Goal: Complete application form: Complete application form

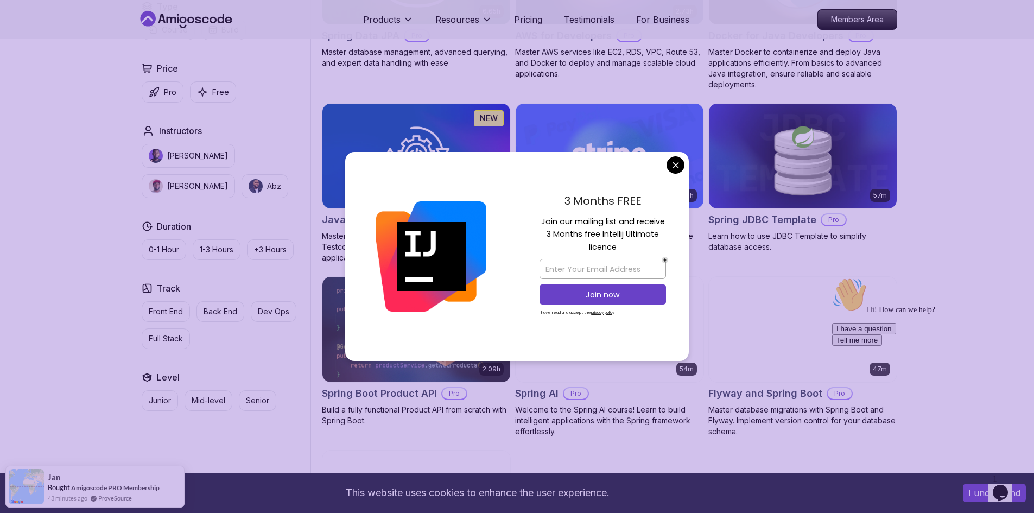
scroll to position [597, 0]
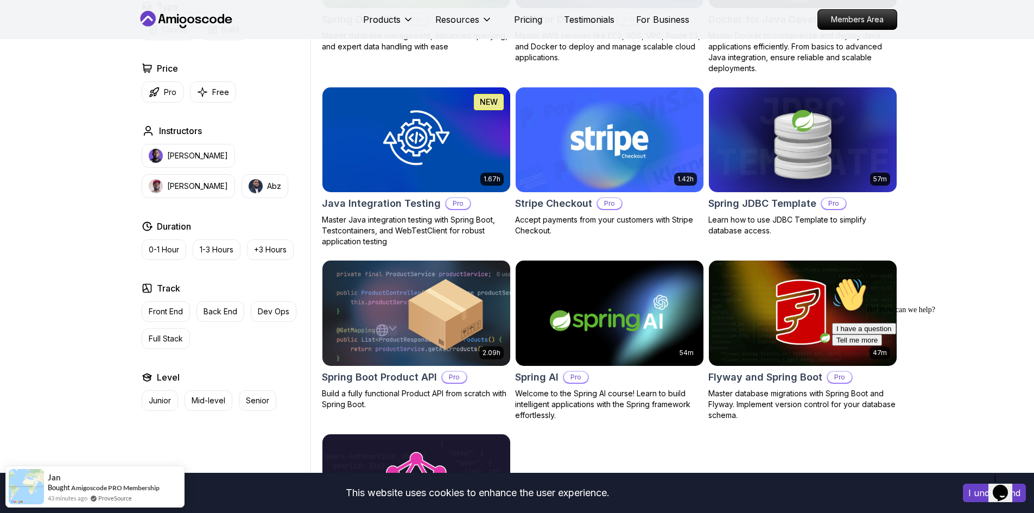
click at [672, 163] on body "This website uses cookies to enhance the user experience. I understand Products…" at bounding box center [517, 289] width 1034 height 1773
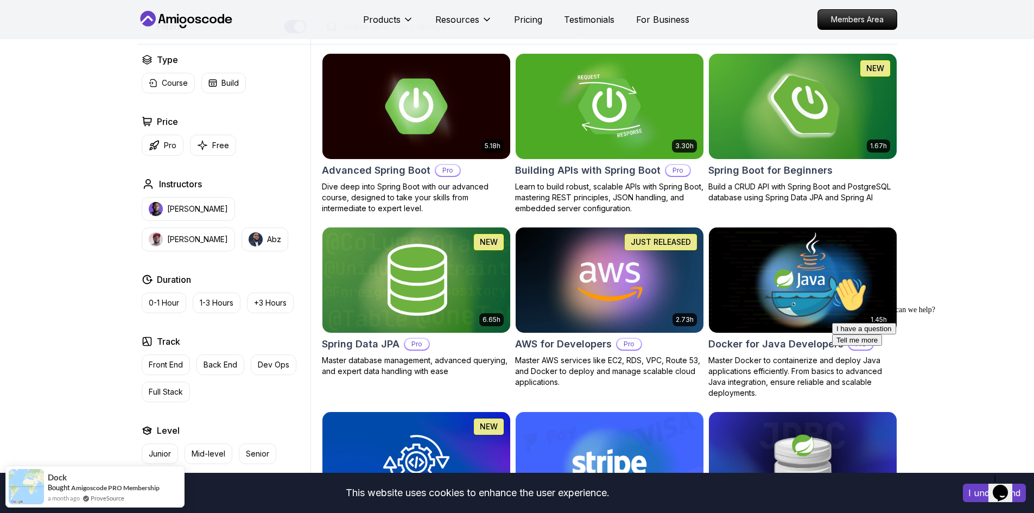
scroll to position [272, 0]
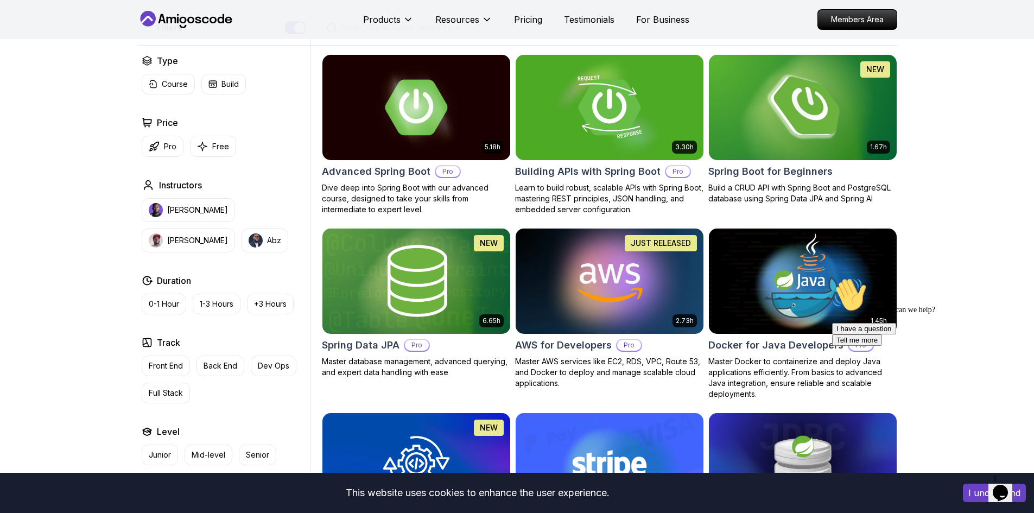
click at [800, 169] on h2 "Spring Boot for Beginners" at bounding box center [771, 171] width 124 height 15
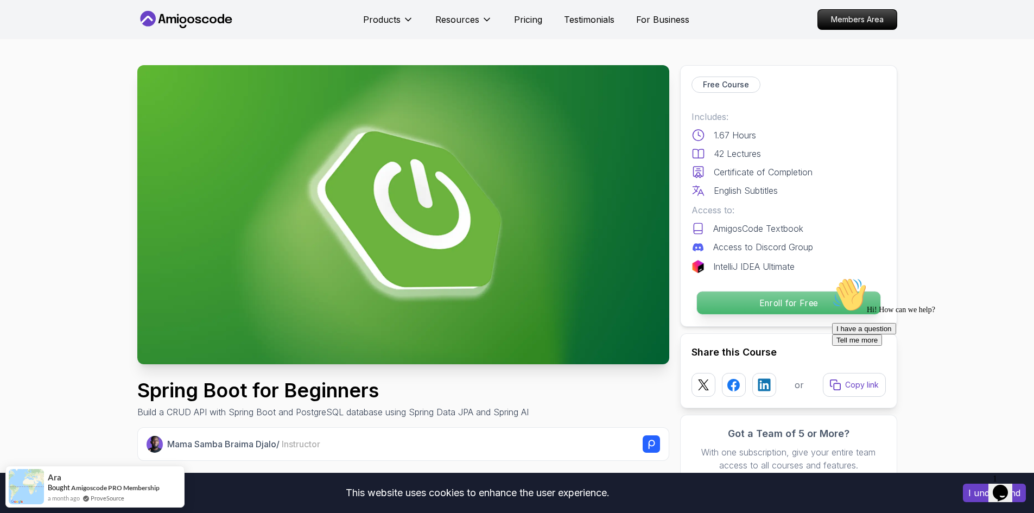
click at [768, 306] on p "Enroll for Free" at bounding box center [789, 303] width 184 height 23
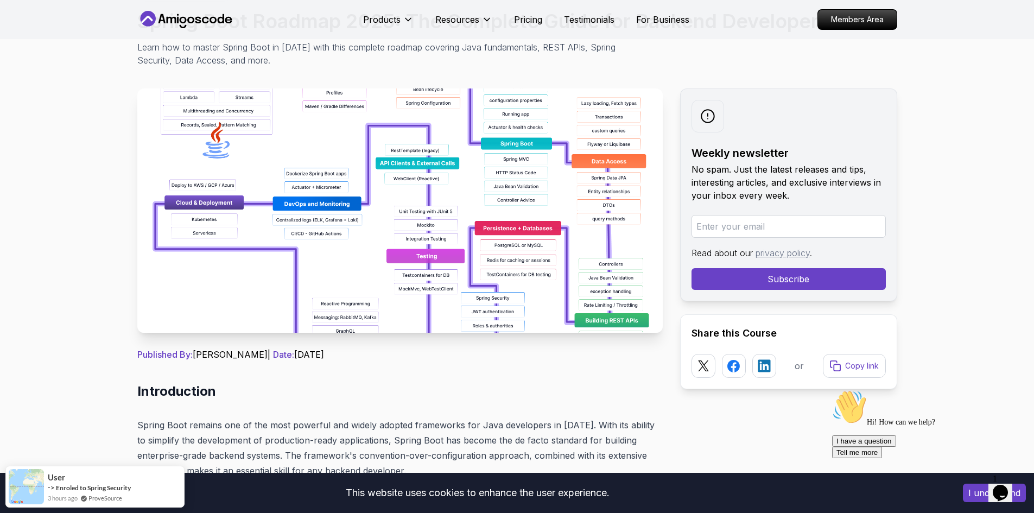
scroll to position [109, 0]
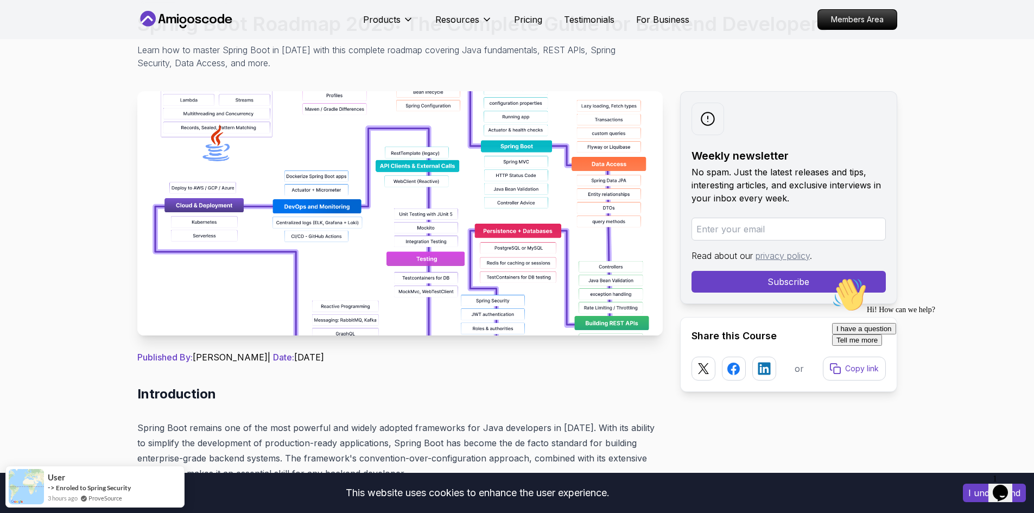
click at [442, 242] on img at bounding box center [400, 213] width 526 height 244
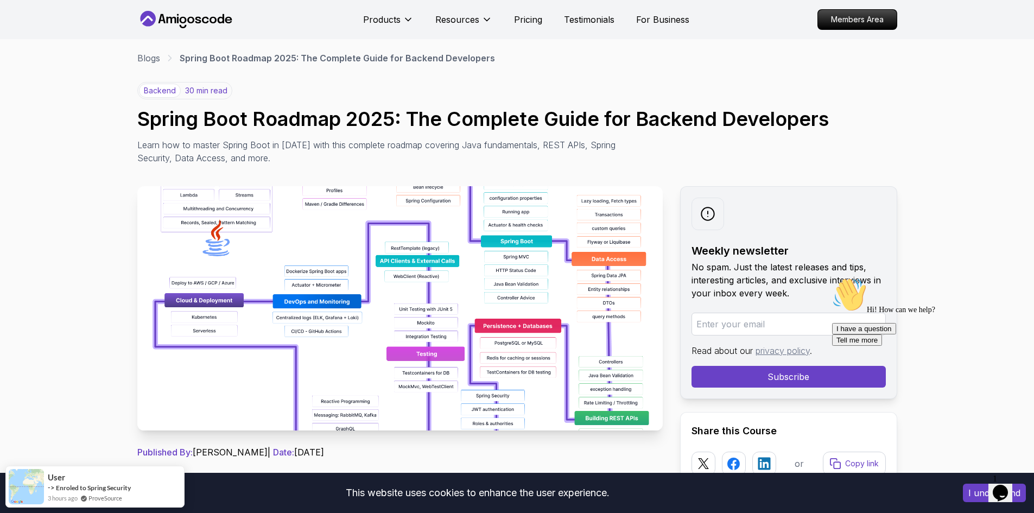
scroll to position [0, 0]
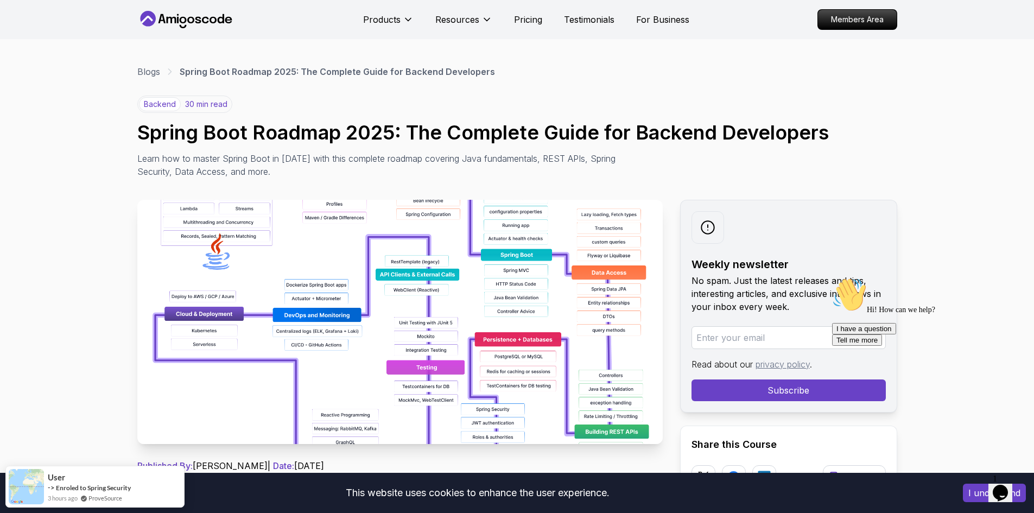
click at [449, 248] on img at bounding box center [400, 322] width 526 height 244
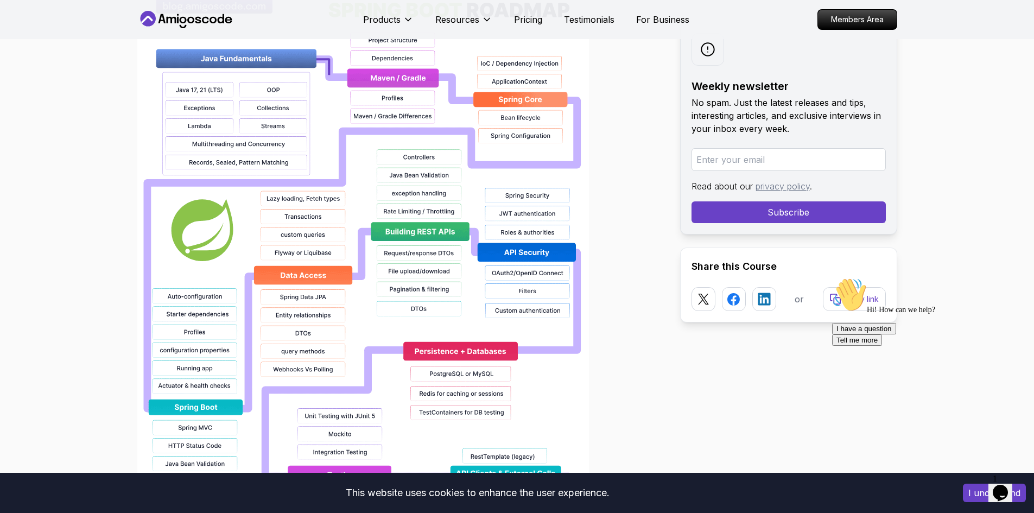
scroll to position [869, 0]
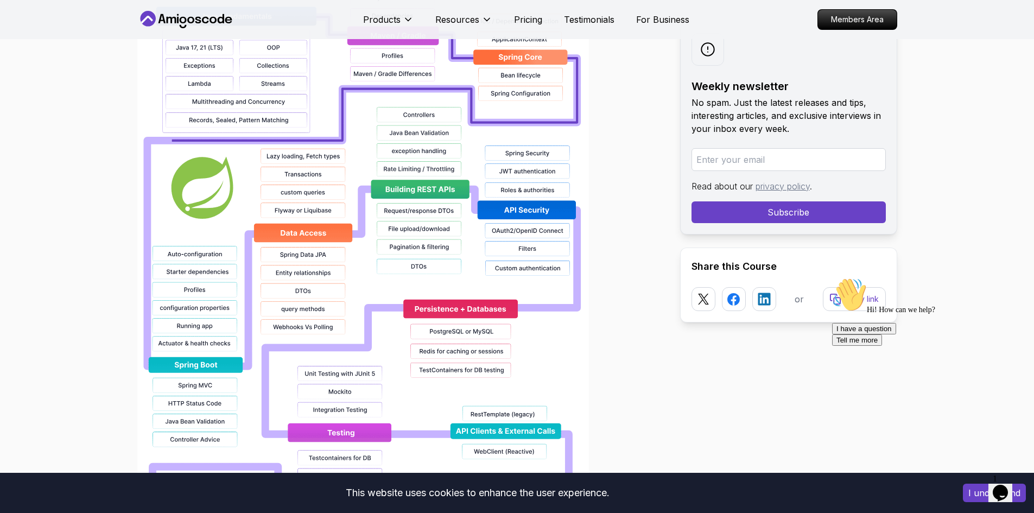
click at [487, 260] on img at bounding box center [363, 289] width 452 height 695
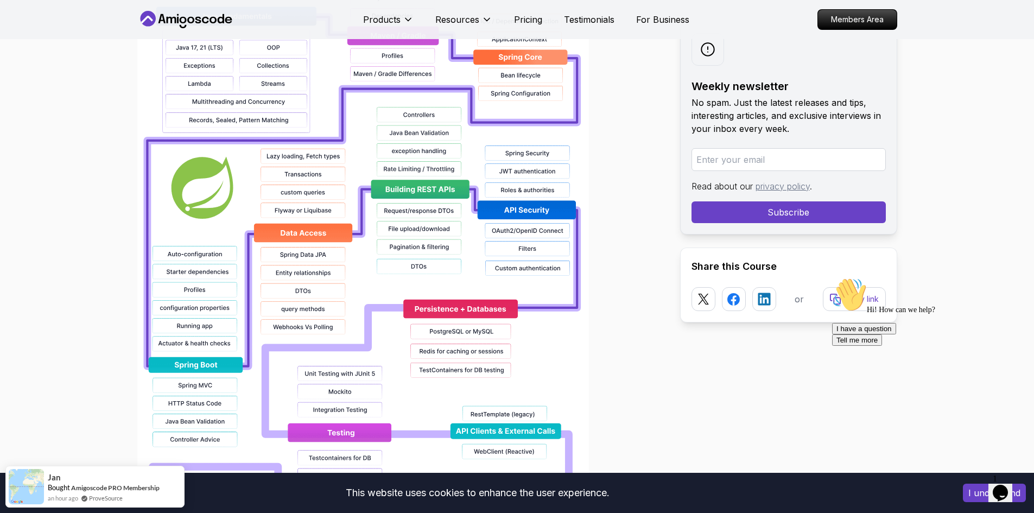
drag, startPoint x: 414, startPoint y: 255, endPoint x: 367, endPoint y: 247, distance: 47.9
click at [367, 247] on img at bounding box center [363, 289] width 452 height 695
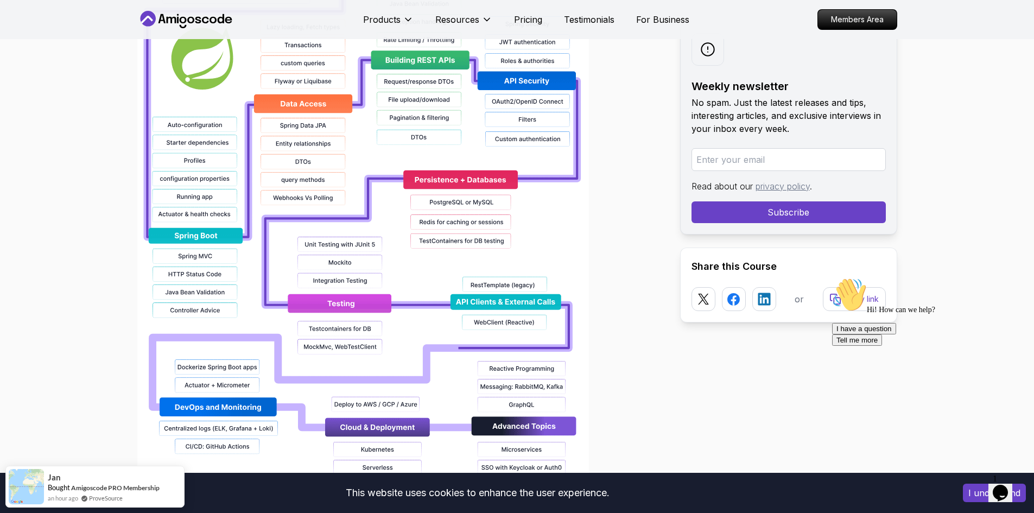
scroll to position [1032, 0]
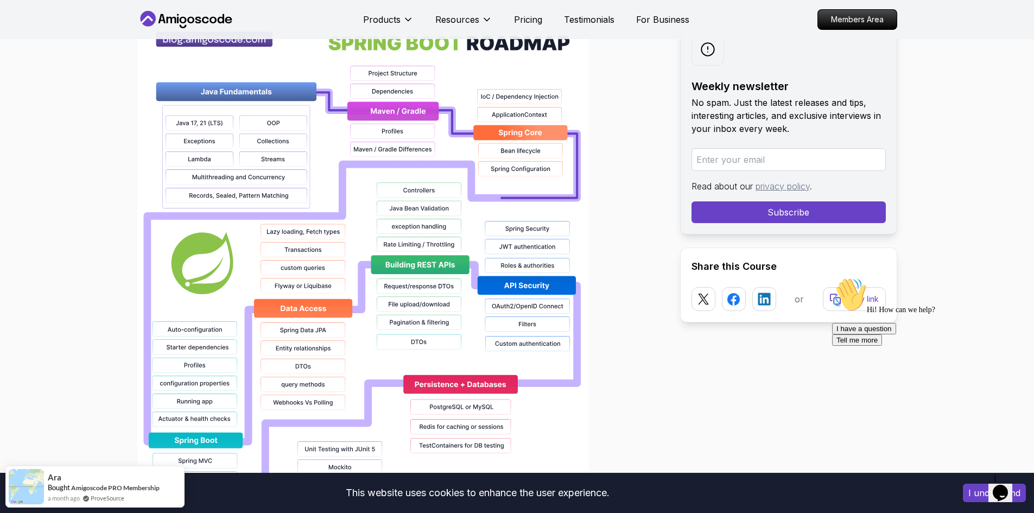
scroll to position [760, 0]
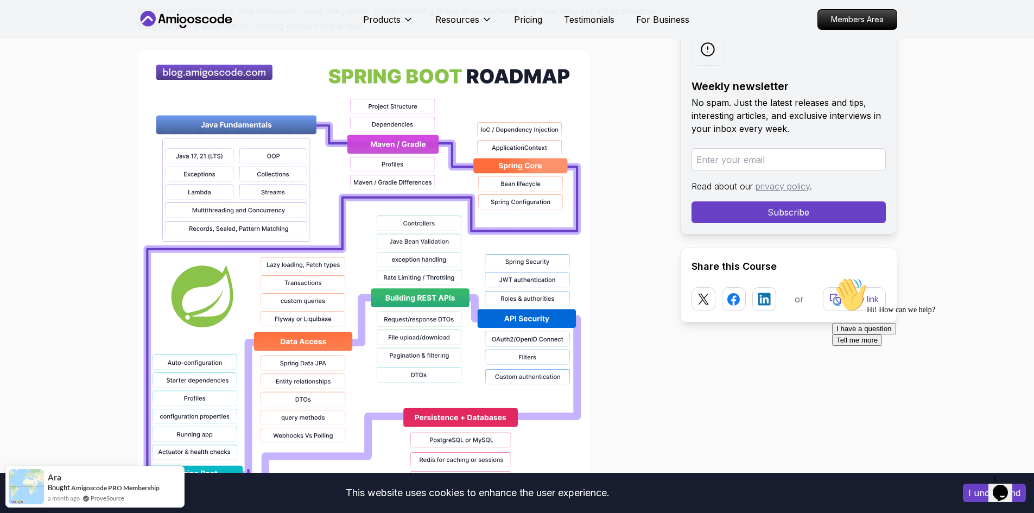
click at [256, 128] on img at bounding box center [363, 398] width 452 height 695
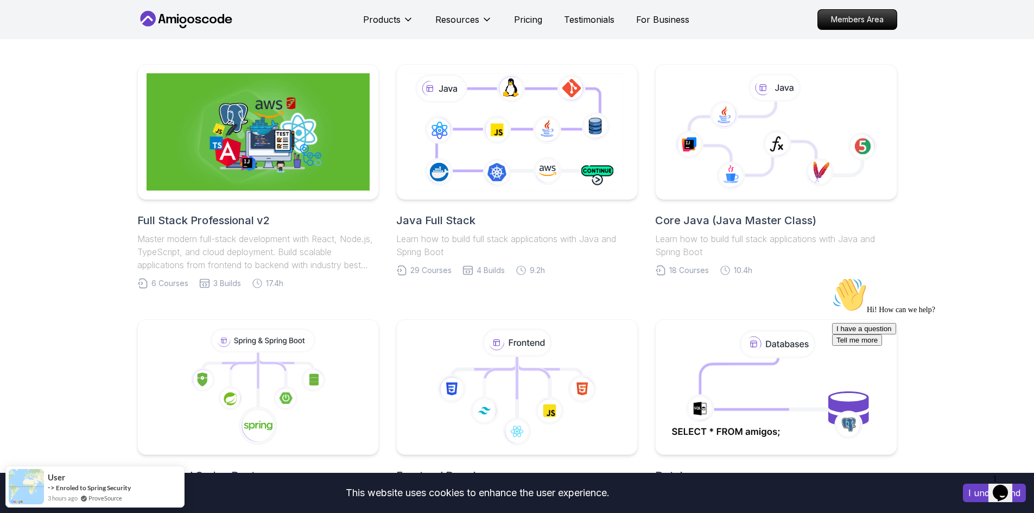
scroll to position [326, 0]
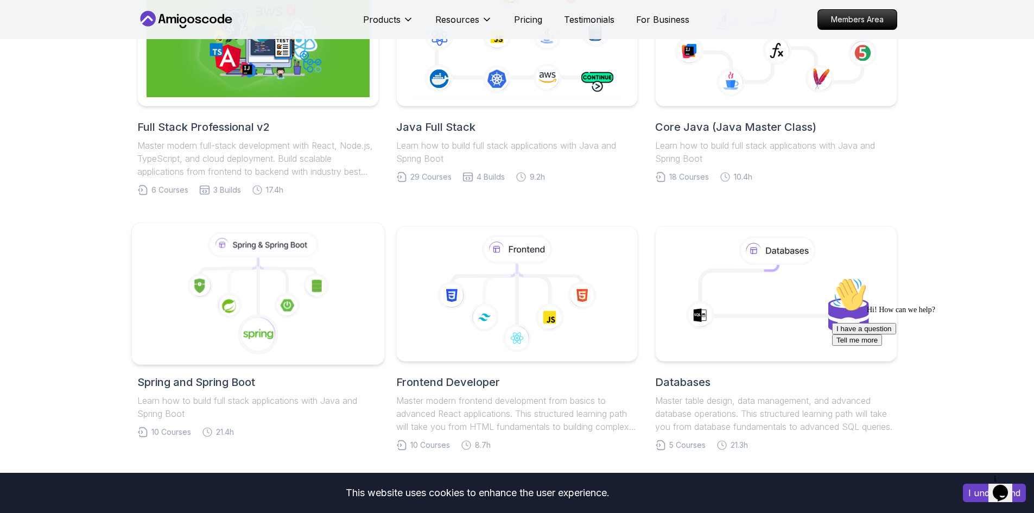
click at [238, 293] on icon at bounding box center [229, 306] width 26 height 26
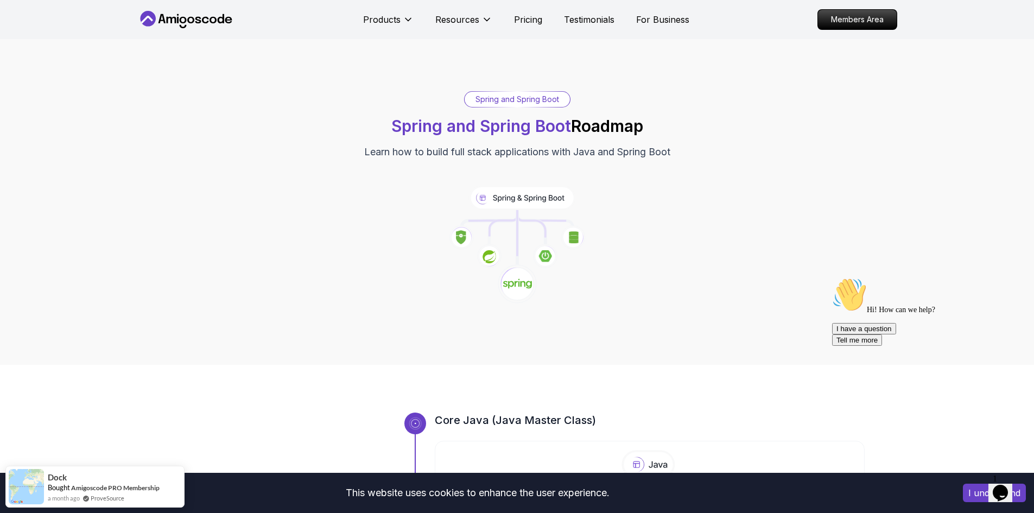
scroll to position [163, 0]
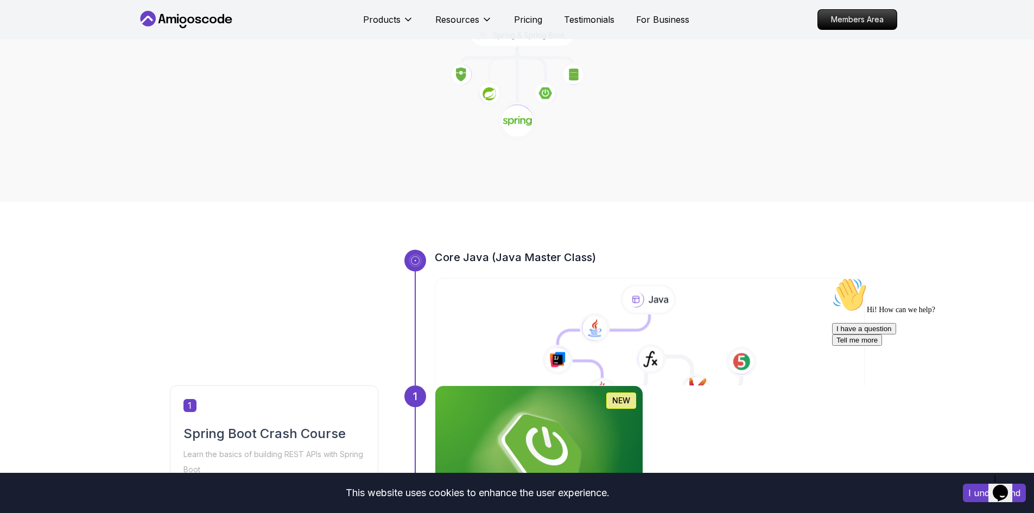
click at [653, 303] on icon at bounding box center [648, 300] width 56 height 30
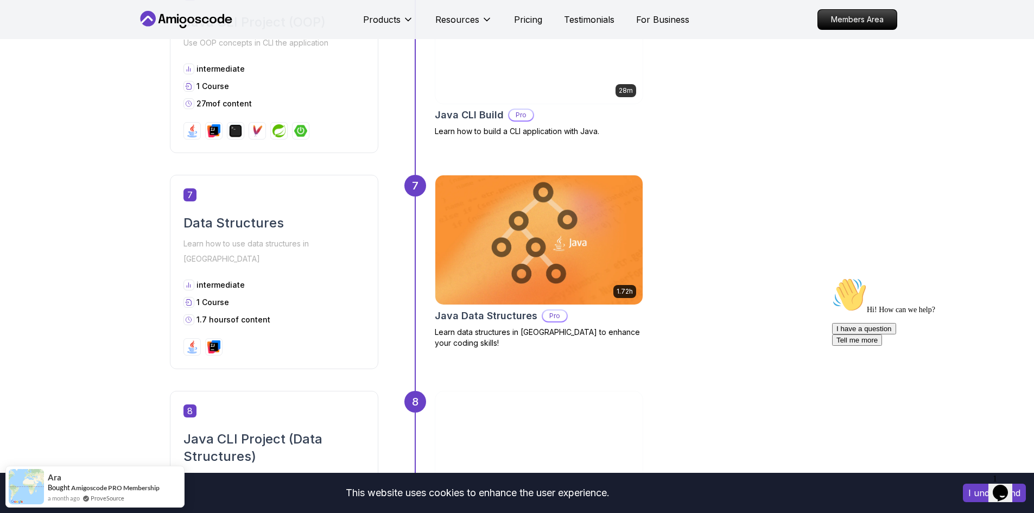
scroll to position [1629, 0]
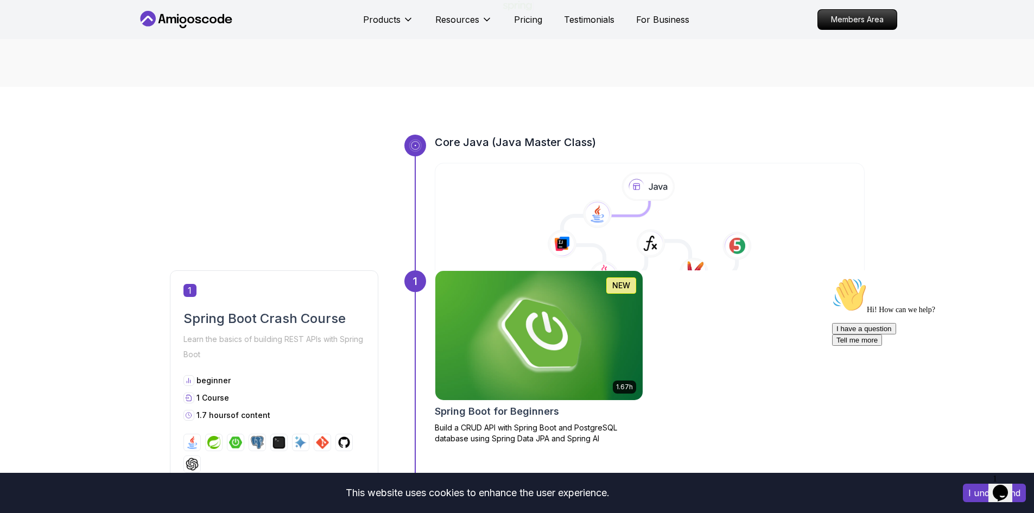
scroll to position [163, 0]
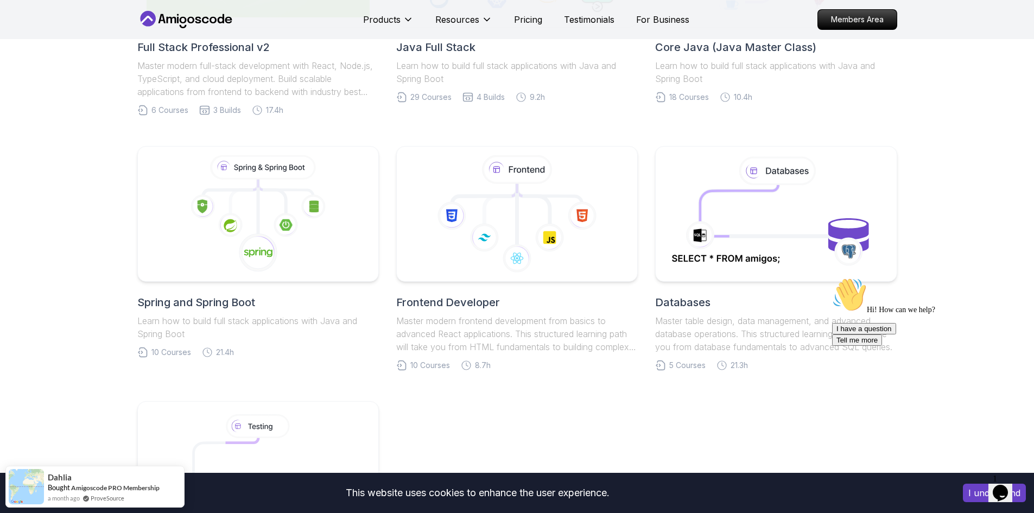
scroll to position [434, 0]
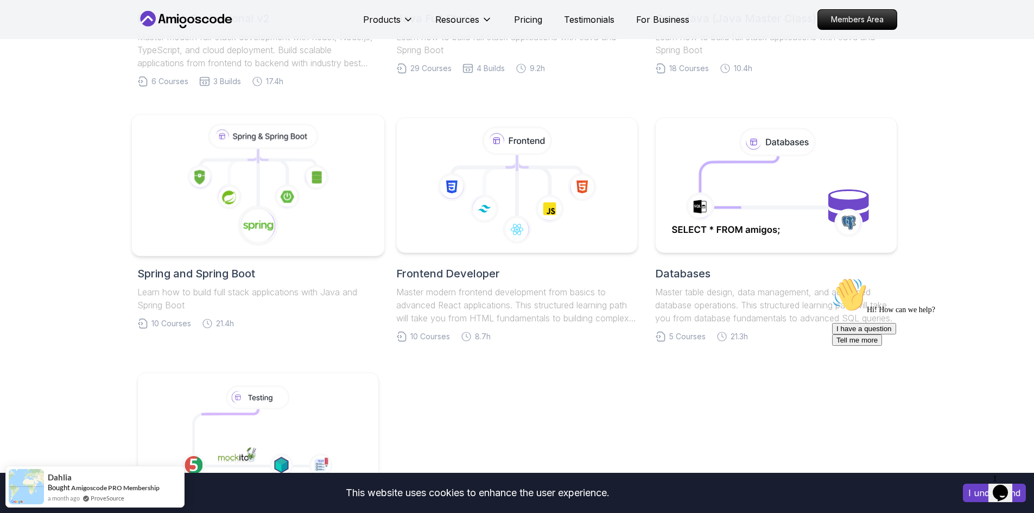
click at [288, 211] on icon at bounding box center [258, 185] width 235 height 123
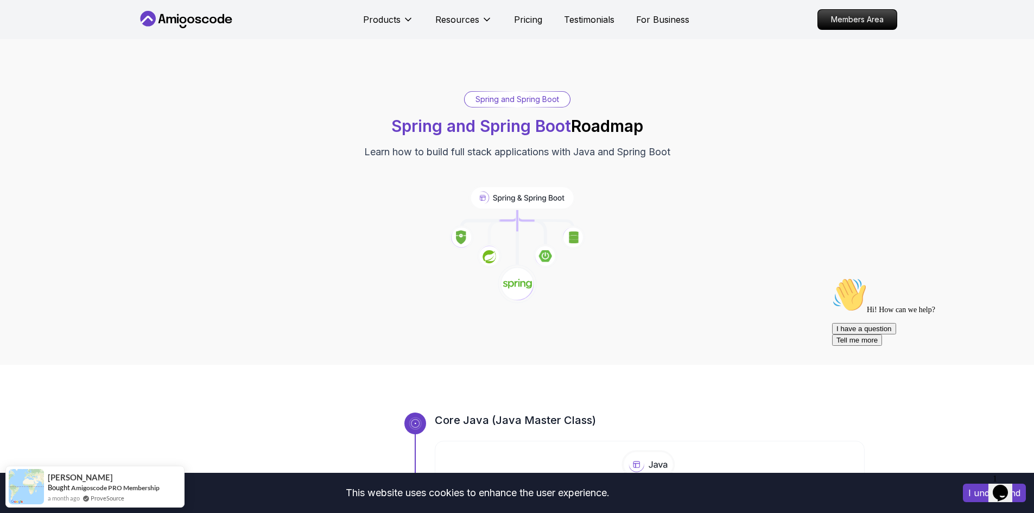
click at [526, 195] on icon at bounding box center [522, 198] width 103 height 22
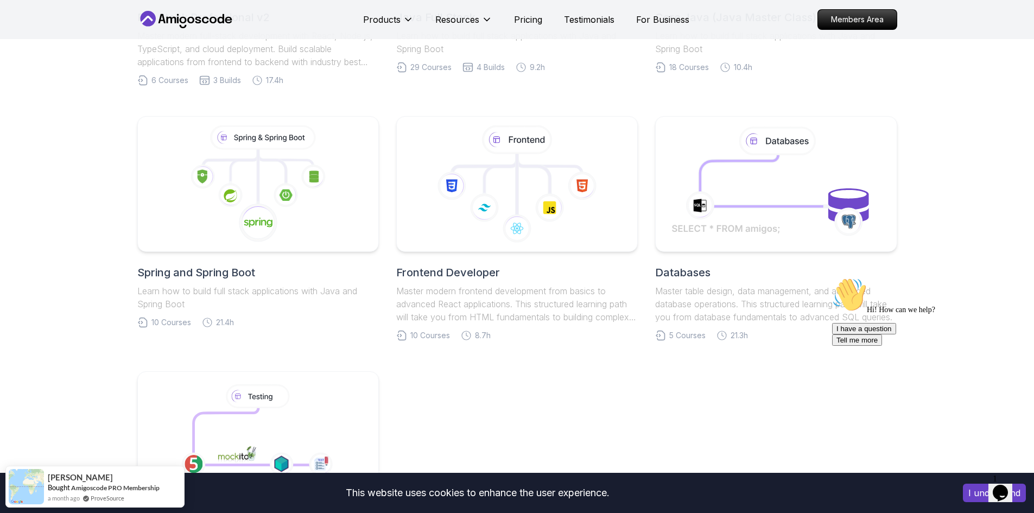
scroll to position [489, 0]
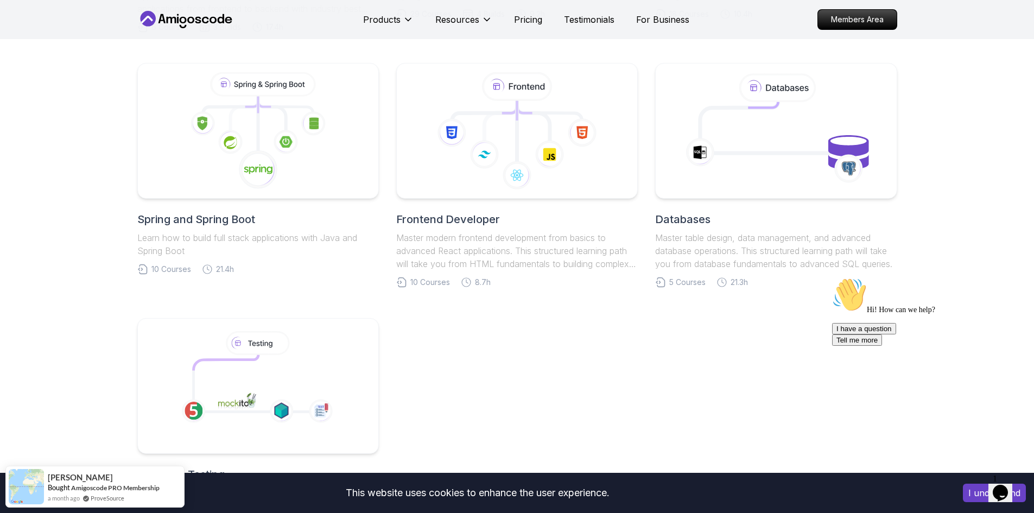
click at [210, 225] on h2 "Spring and Spring Boot" at bounding box center [258, 219] width 242 height 15
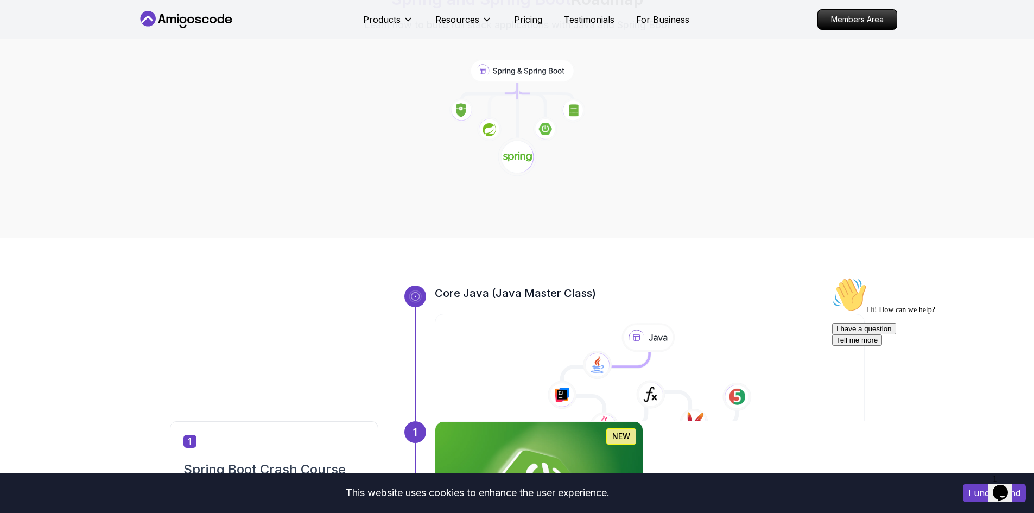
scroll to position [163, 0]
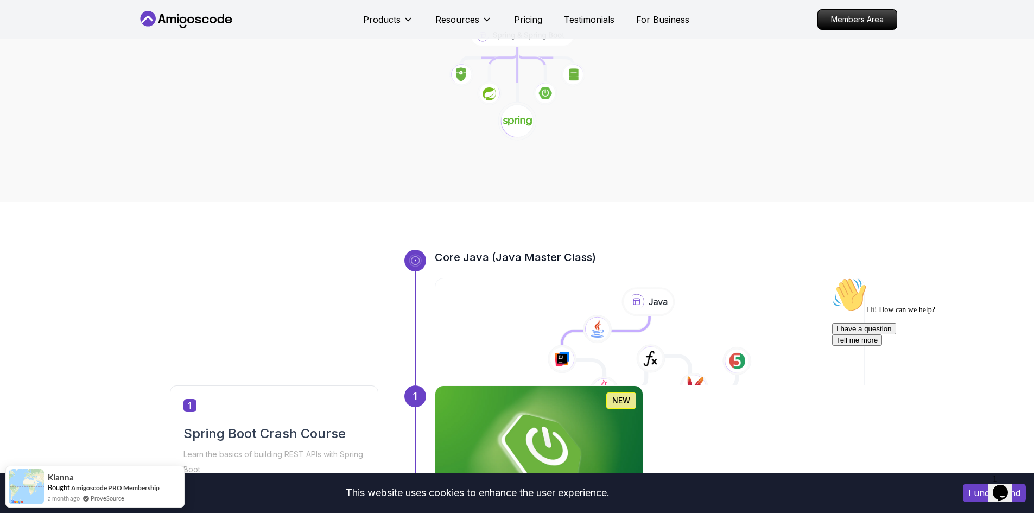
click at [412, 258] on icon at bounding box center [415, 260] width 9 height 9
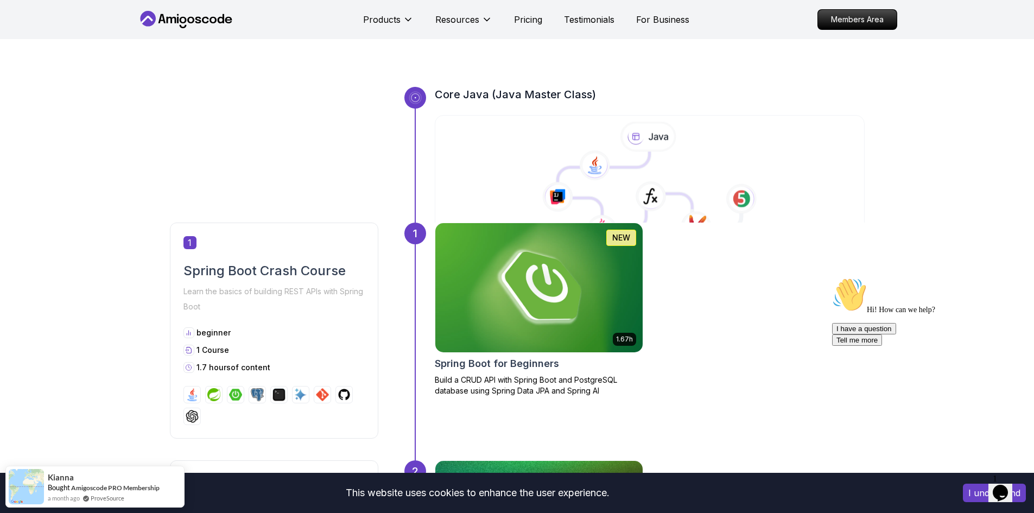
click at [652, 142] on icon at bounding box center [648, 137] width 56 height 30
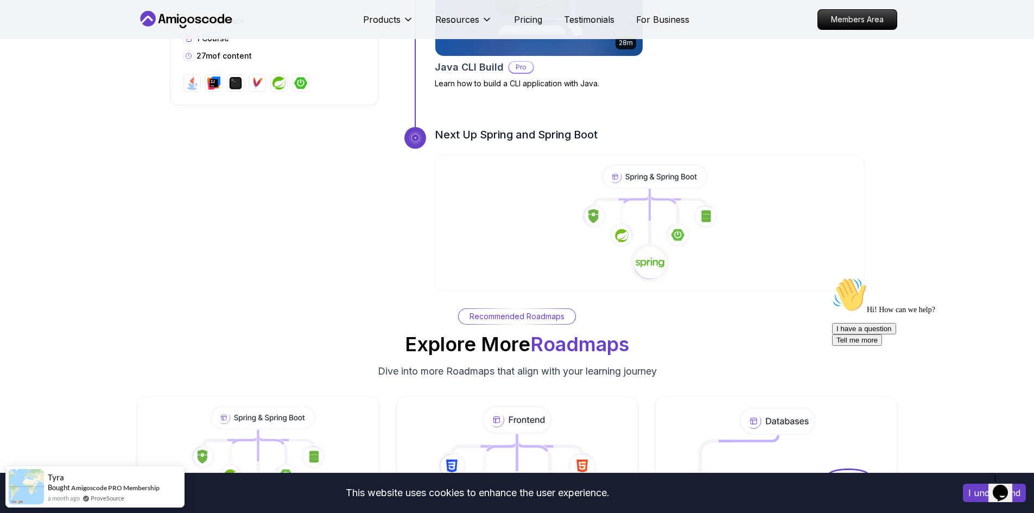
scroll to position [3801, 0]
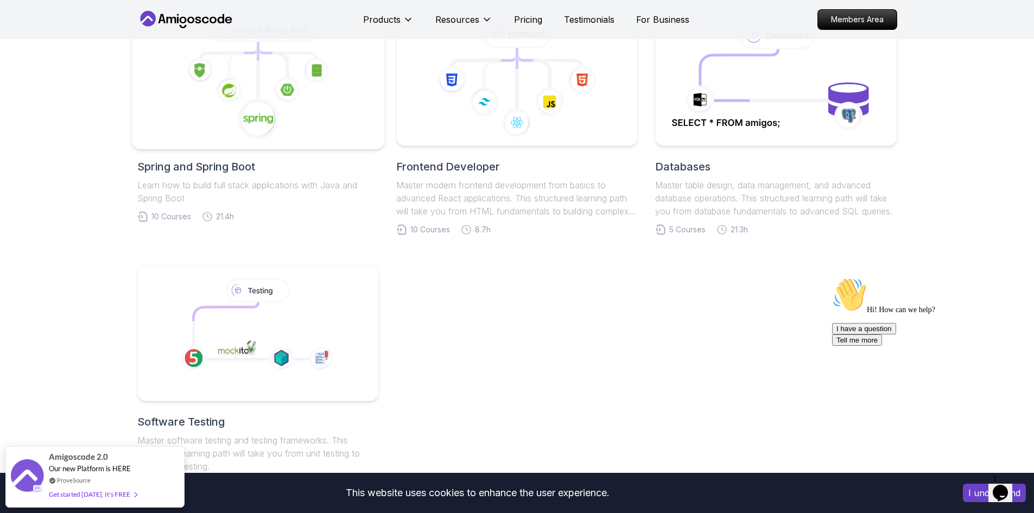
scroll to position [543, 0]
click at [230, 79] on icon at bounding box center [229, 88] width 26 height 26
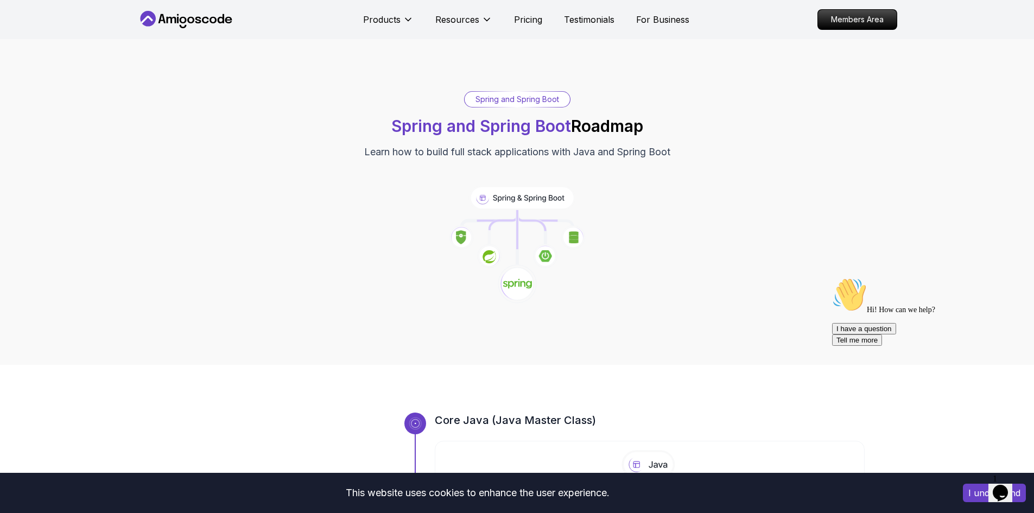
click at [172, 20] on icon at bounding box center [186, 19] width 98 height 17
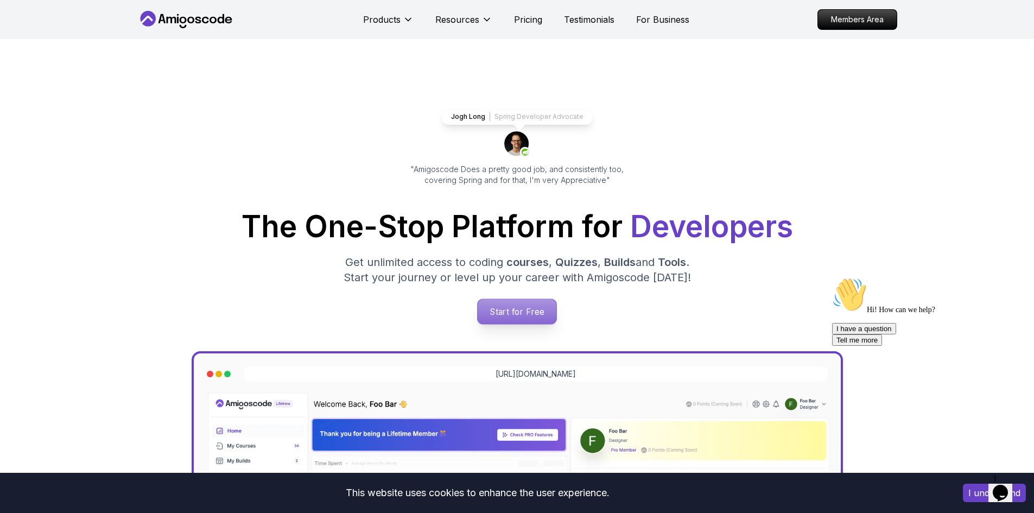
click at [547, 320] on p "Start for Free" at bounding box center [517, 311] width 79 height 25
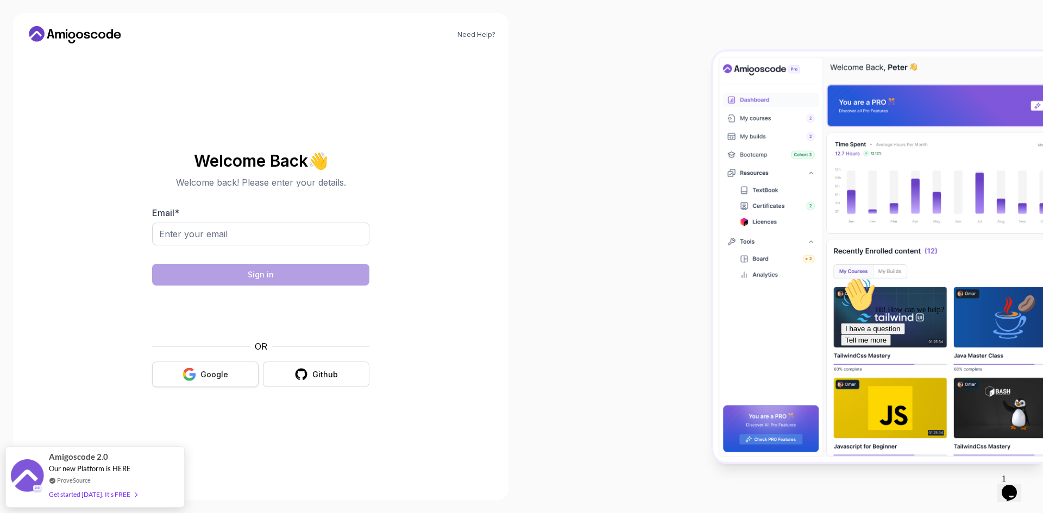
click at [235, 373] on button "Google" at bounding box center [205, 375] width 106 height 26
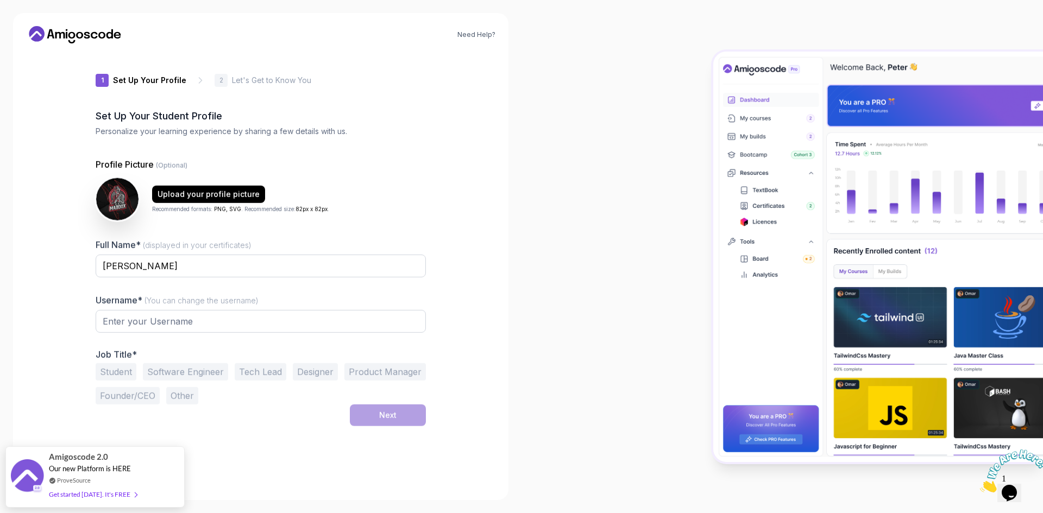
type input "jollyhummingbird26750"
click at [239, 325] on input "jollyhummingbird26750" at bounding box center [261, 322] width 330 height 23
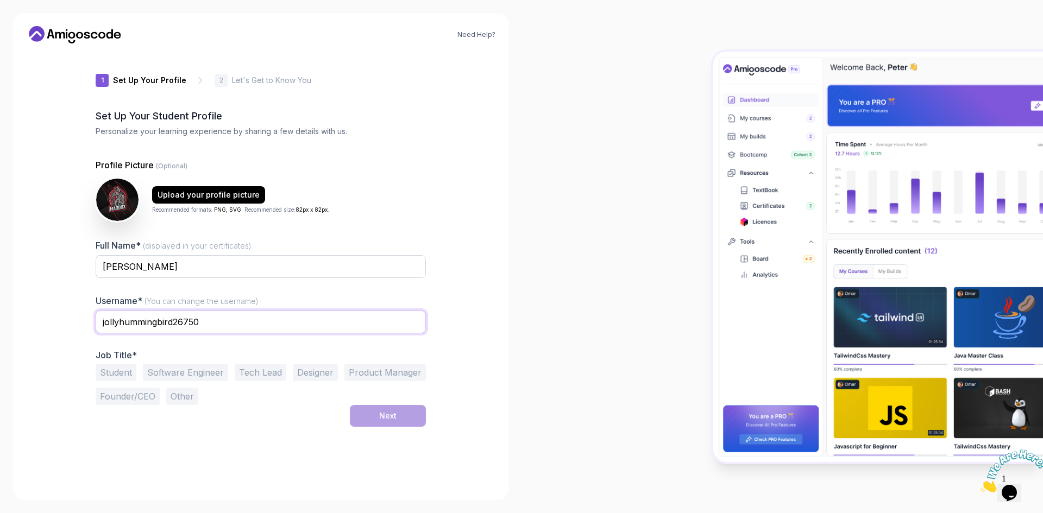
drag, startPoint x: 239, startPoint y: 325, endPoint x: 67, endPoint y: 322, distance: 172.7
click at [67, 322] on div "Need Help? 1 Set Up Your Profile 1 Set Up Your Profile 2 Let's Get to Know You …" at bounding box center [260, 256] width 495 height 487
type input "T"
type input "MTC0504"
click at [204, 375] on button "Software Engineer" at bounding box center [185, 372] width 85 height 17
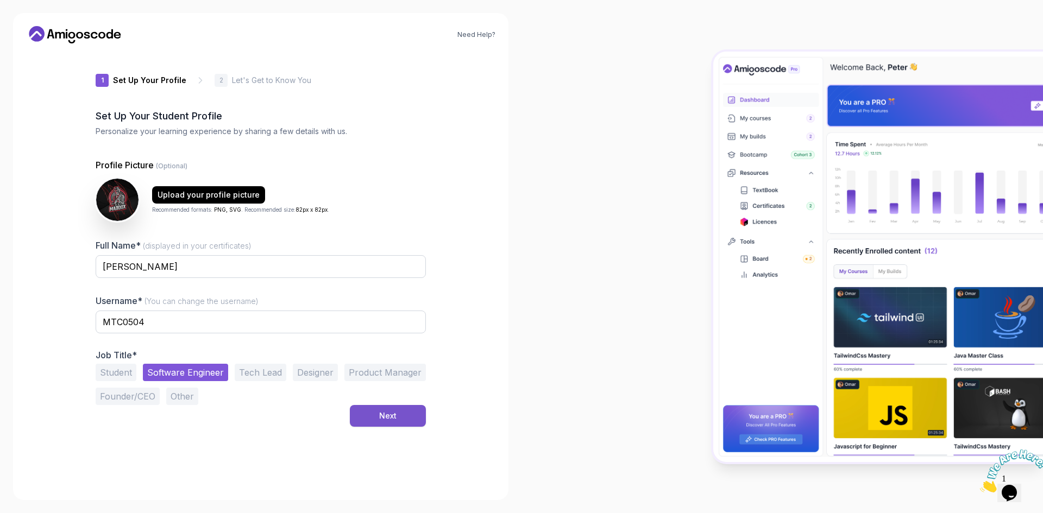
click at [376, 419] on button "Next" at bounding box center [388, 416] width 76 height 22
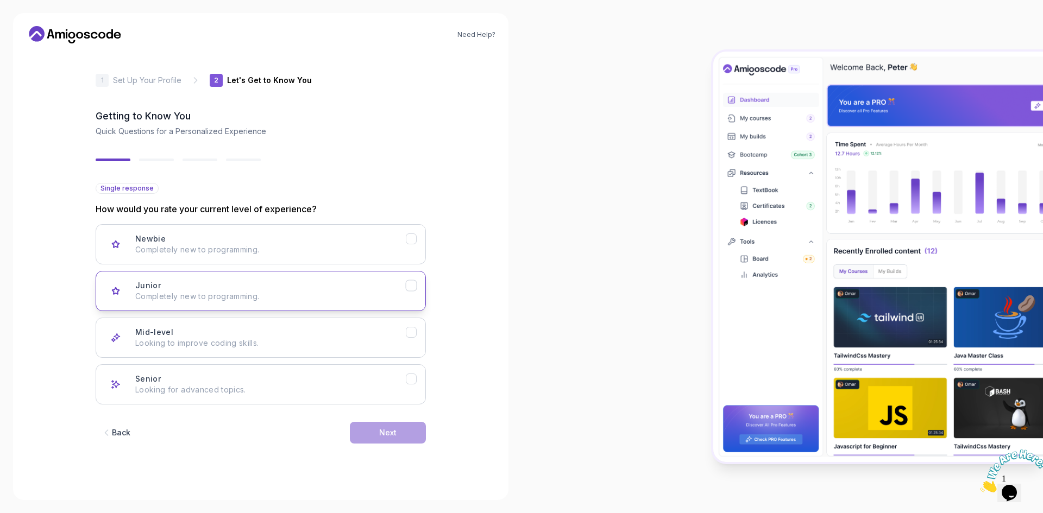
click at [309, 282] on div "Junior Completely new to programming." at bounding box center [270, 291] width 270 height 22
click at [410, 433] on button "Next" at bounding box center [388, 433] width 76 height 22
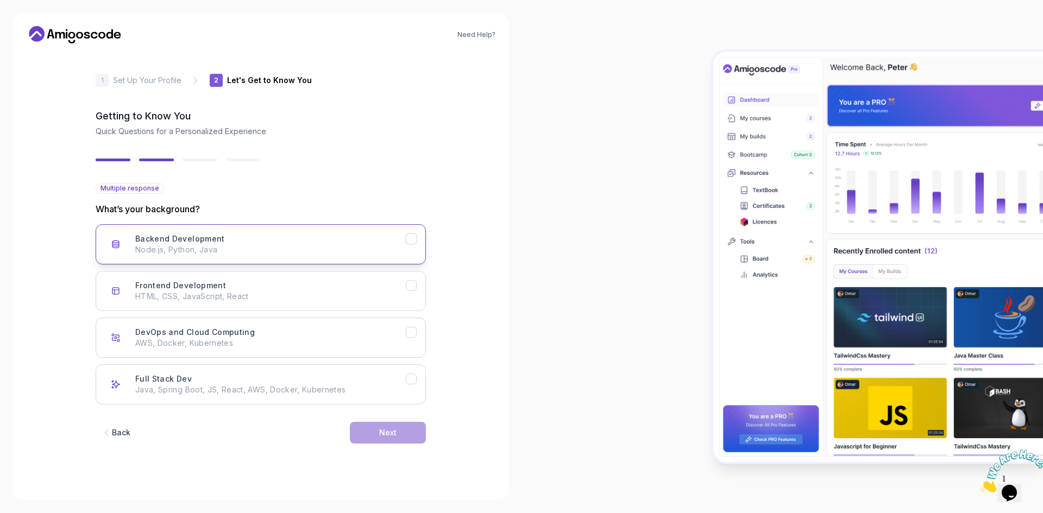
click at [220, 251] on p "Node.js, Python, Java" at bounding box center [270, 249] width 270 height 11
click at [391, 435] on div "Next" at bounding box center [387, 432] width 17 height 11
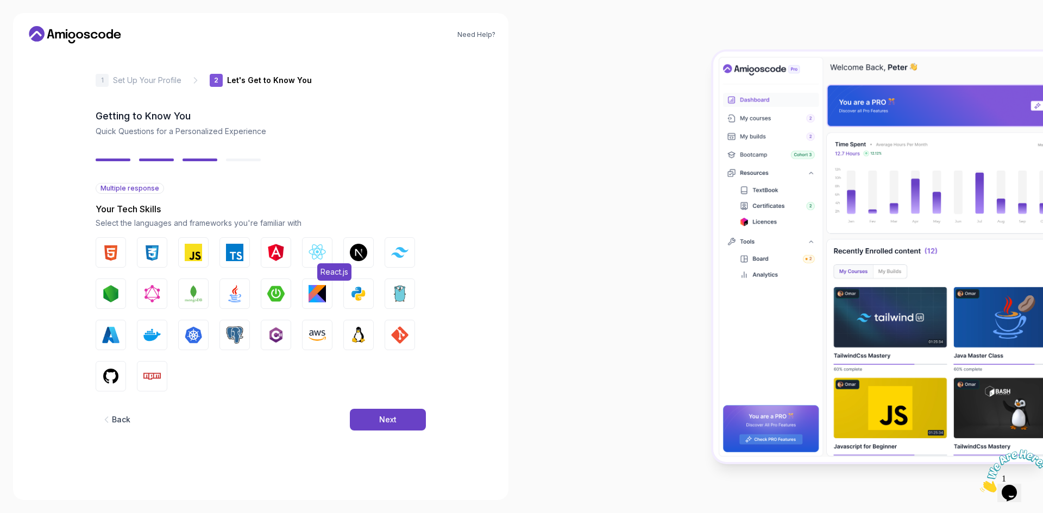
click at [316, 251] on img "button" at bounding box center [316, 252] width 17 height 17
click at [240, 293] on img "button" at bounding box center [234, 293] width 17 height 17
drag, startPoint x: 113, startPoint y: 251, endPoint x: 143, endPoint y: 255, distance: 29.6
click at [114, 251] on img "button" at bounding box center [110, 252] width 17 height 17
click at [146, 255] on img "button" at bounding box center [151, 252] width 17 height 17
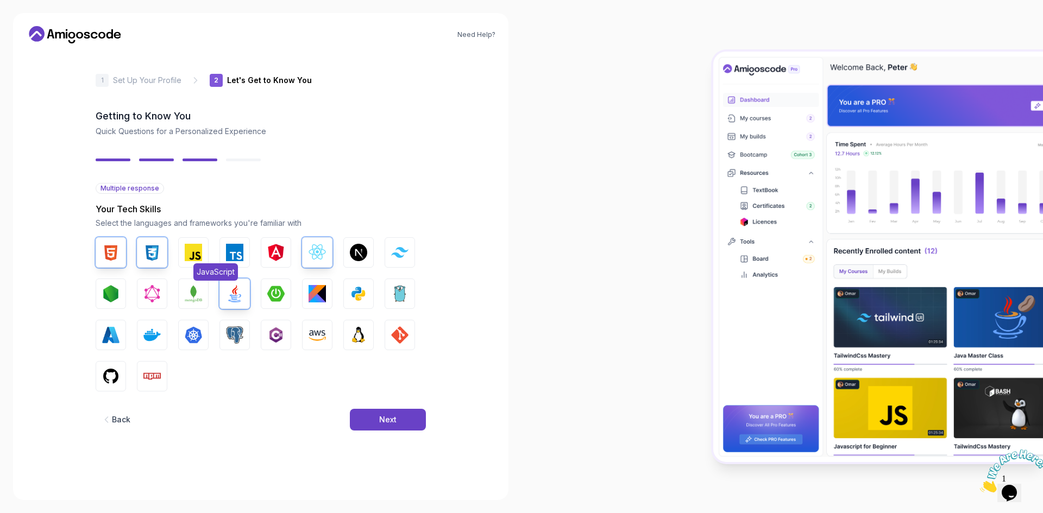
click at [194, 259] on img "button" at bounding box center [193, 252] width 17 height 17
click at [408, 425] on button "Next" at bounding box center [388, 420] width 76 height 22
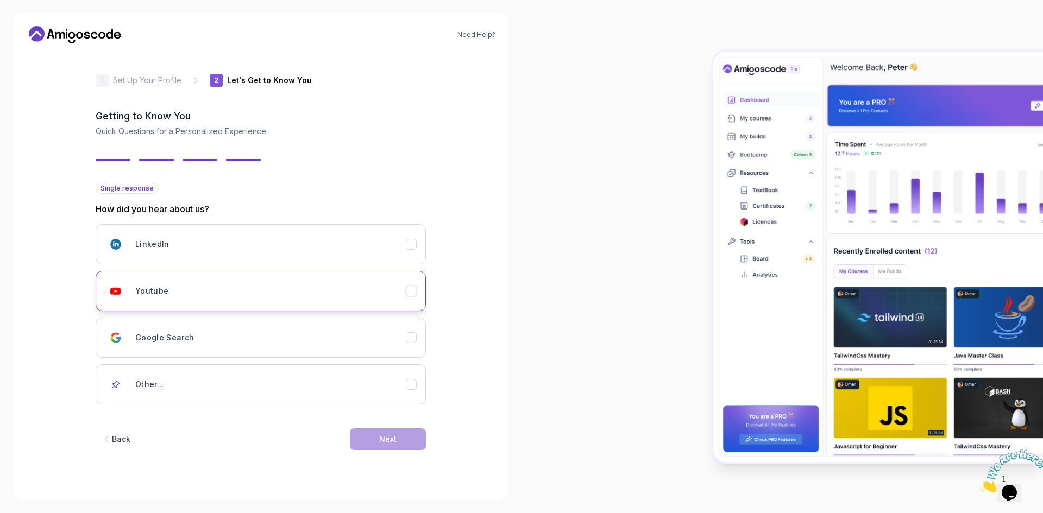
drag, startPoint x: 192, startPoint y: 298, endPoint x: 232, endPoint y: 309, distance: 42.1
click at [193, 299] on div "Youtube" at bounding box center [270, 291] width 270 height 22
click at [413, 442] on button "Next" at bounding box center [388, 439] width 76 height 22
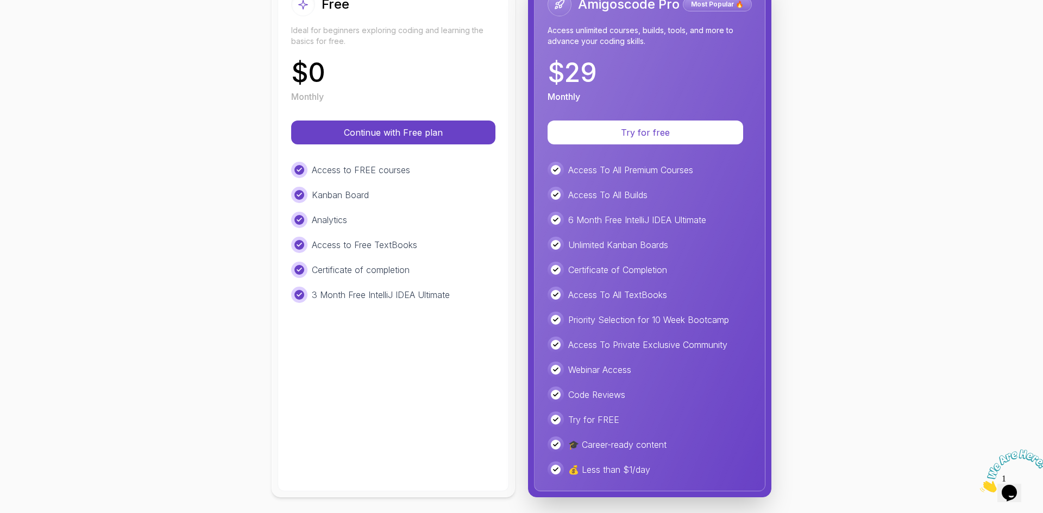
scroll to position [163, 0]
